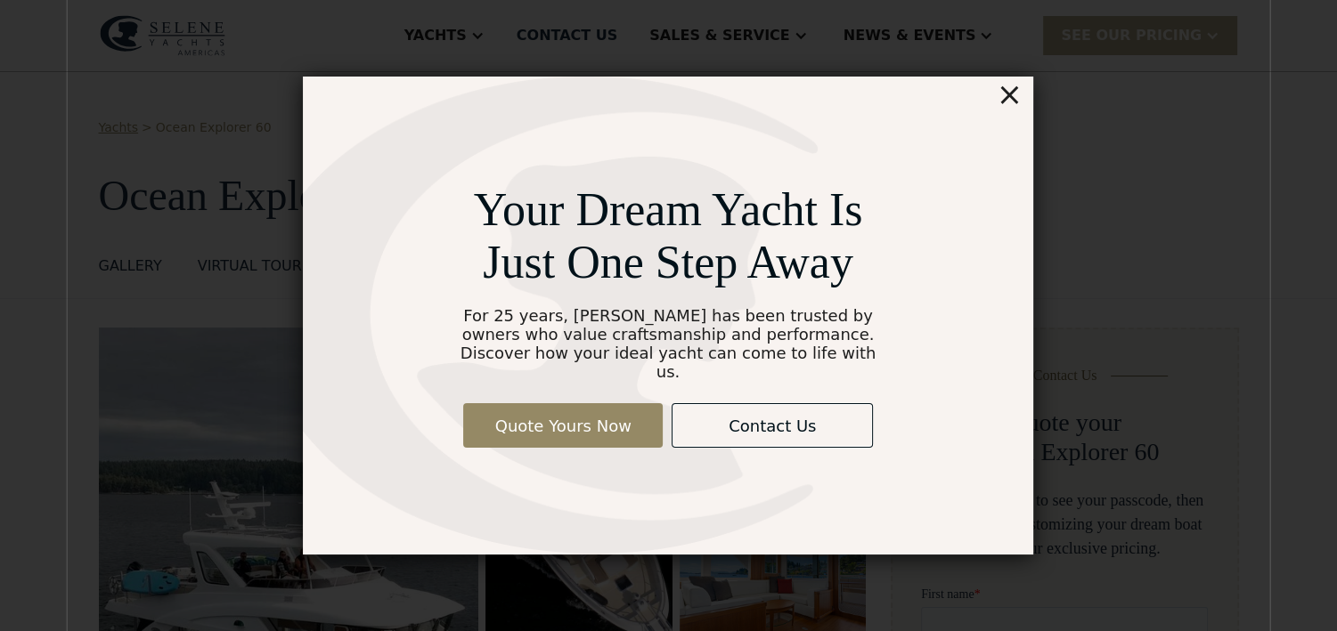
click at [1017, 99] on div "×" at bounding box center [1009, 95] width 26 height 36
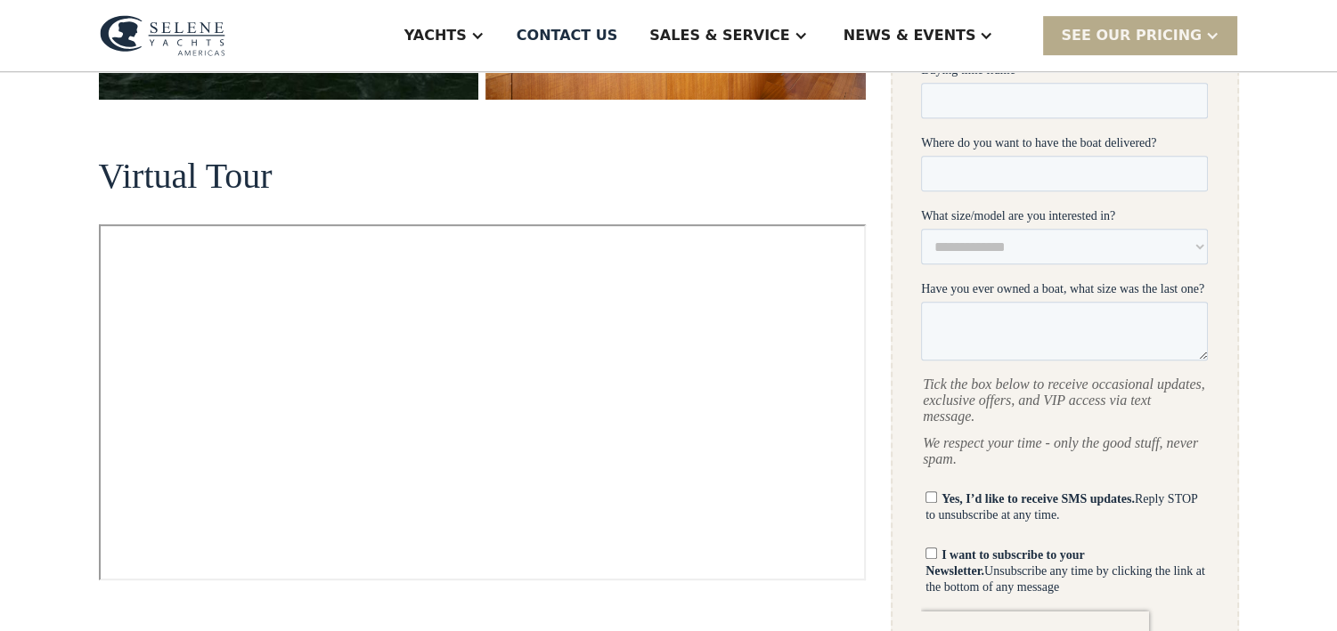
scroll to position [890, 0]
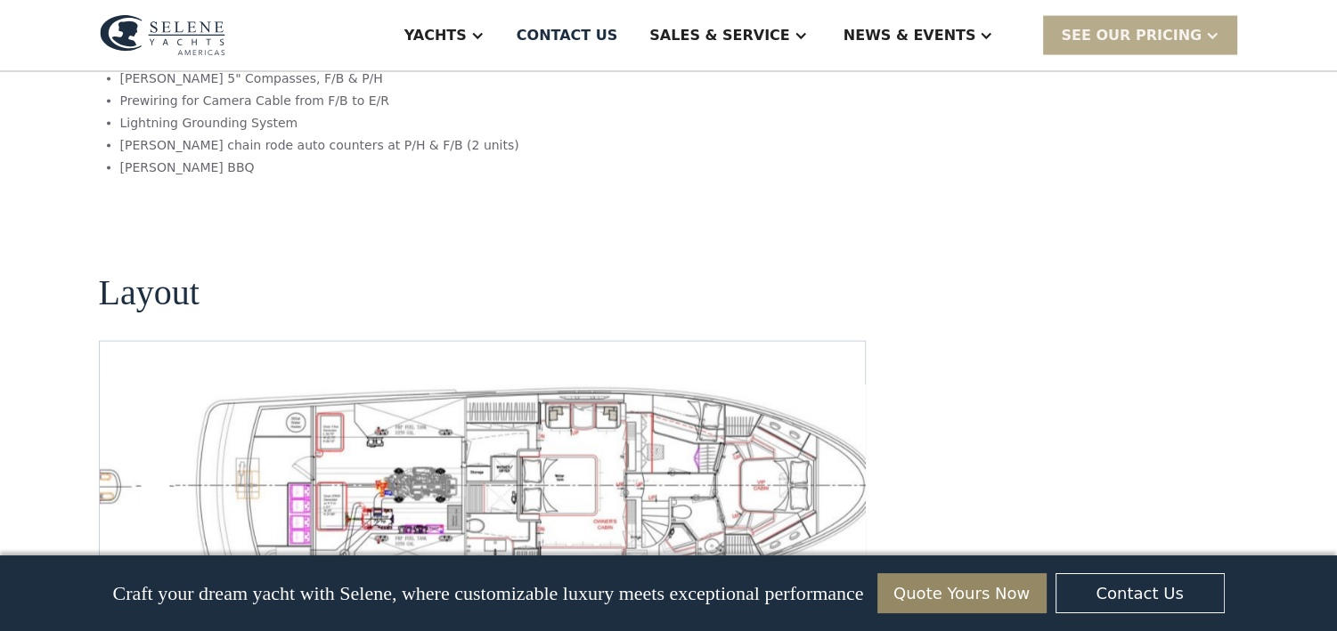
scroll to position [3743, 0]
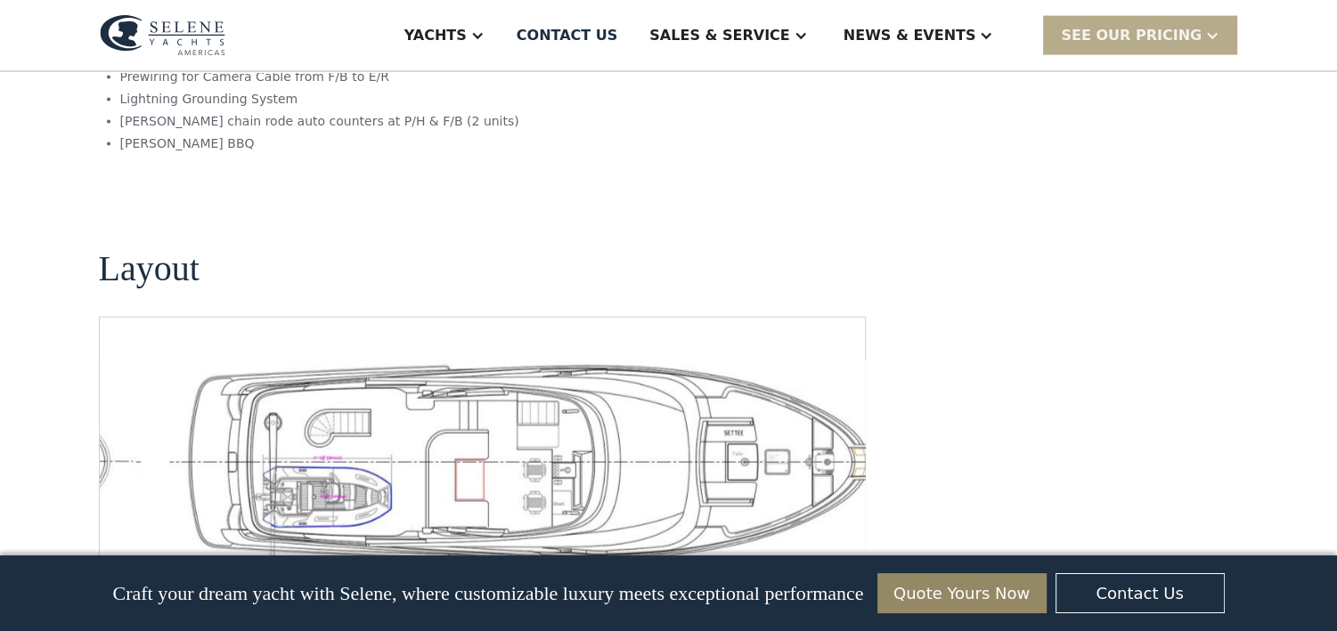
click at [798, 564] on img "Previous slide" at bounding box center [786, 585] width 43 height 43
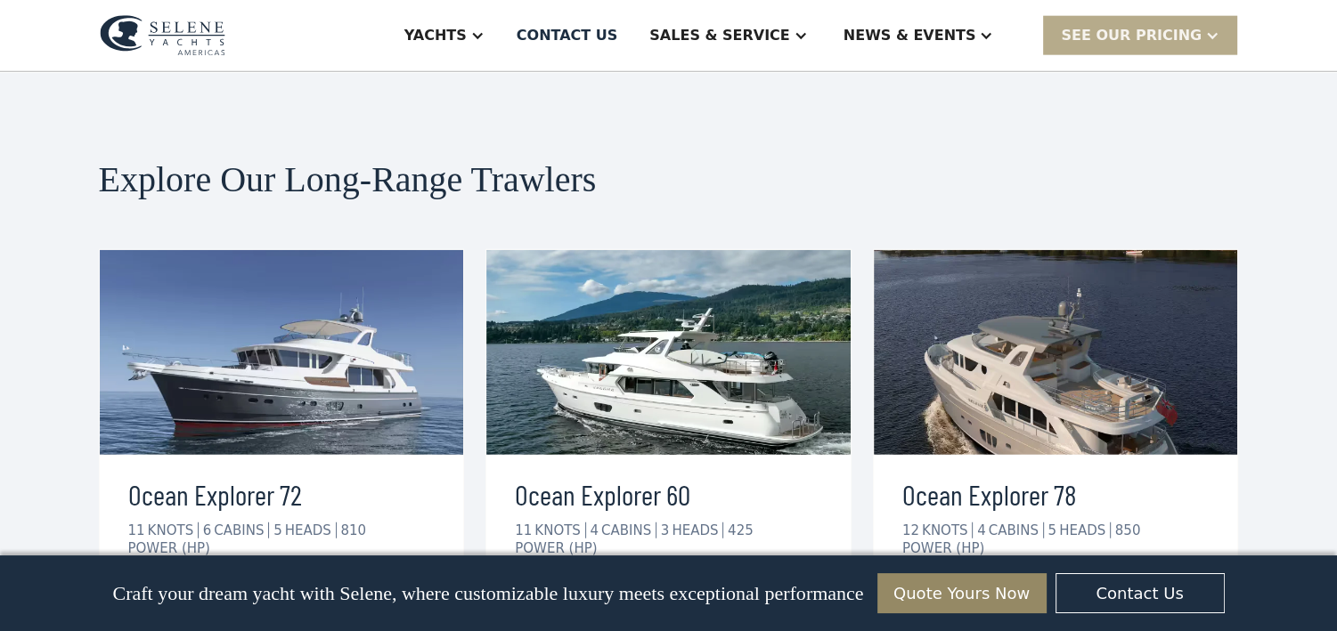
scroll to position [4455, 0]
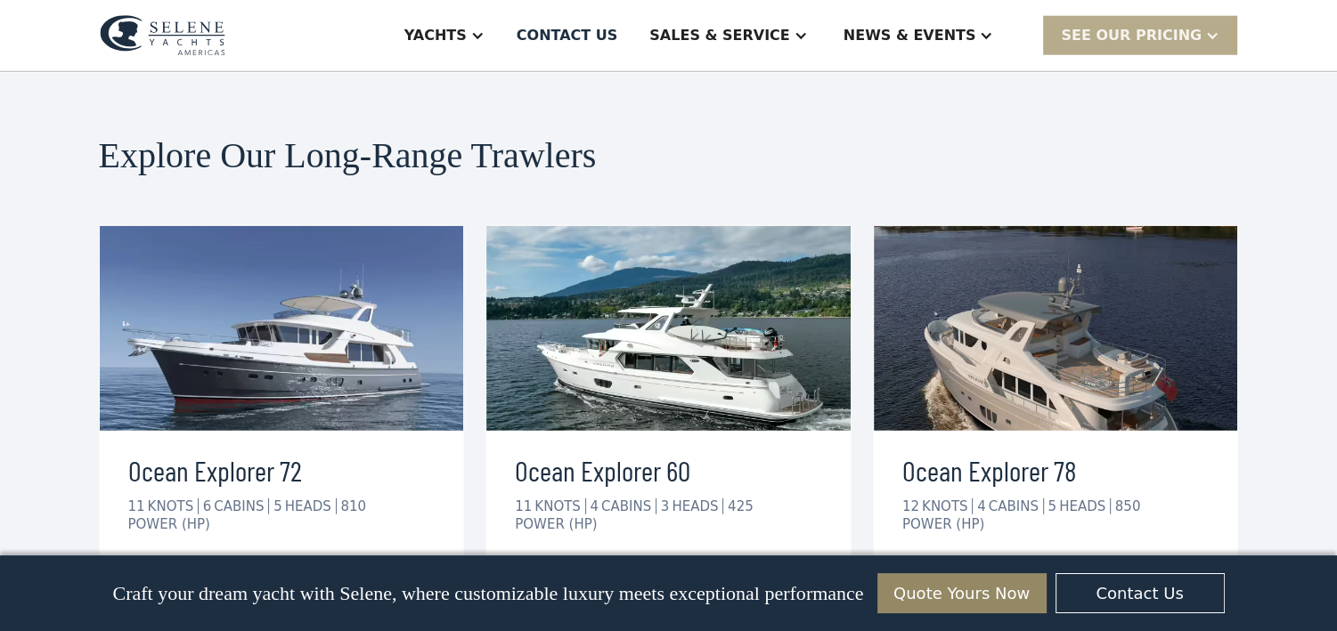
click at [578, 569] on div "view details" at bounding box center [587, 579] width 100 height 21
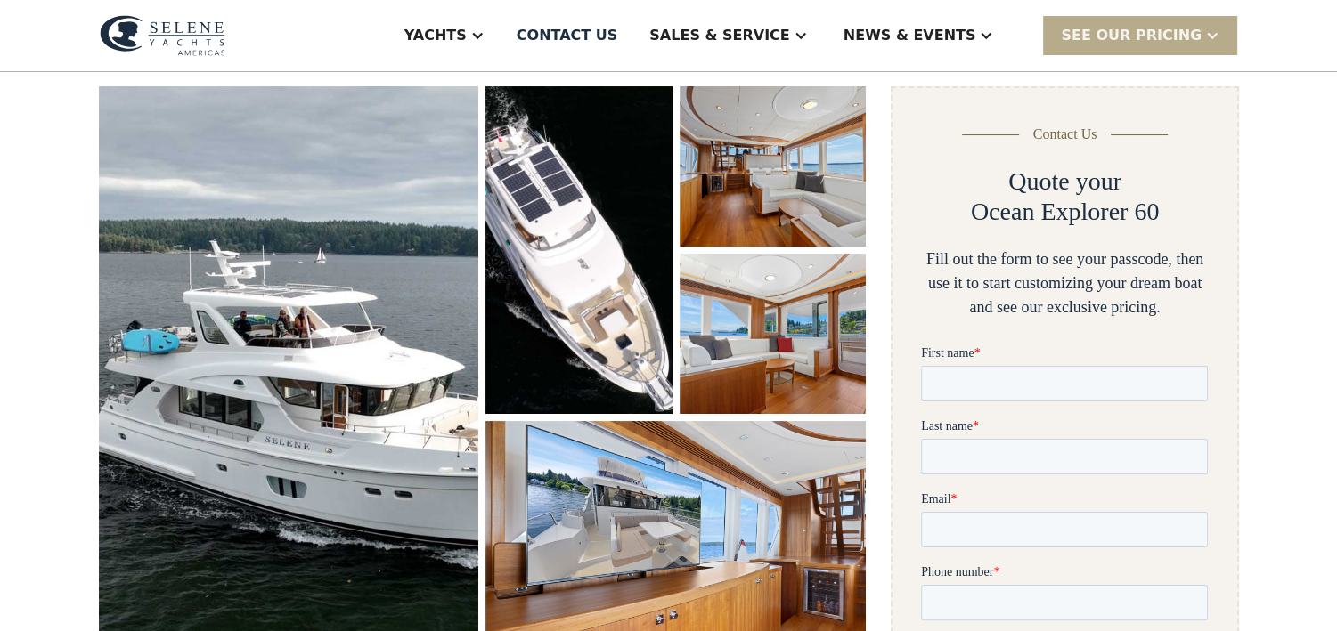
scroll to position [267, 0]
